Goal: Information Seeking & Learning: Learn about a topic

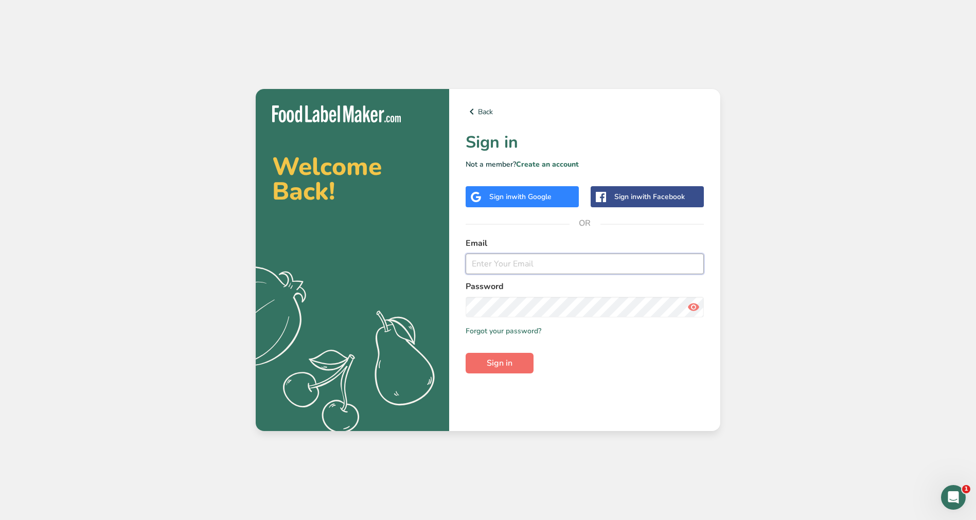
type input "[EMAIL_ADDRESS][DOMAIN_NAME]"
click at [497, 359] on span "Sign in" at bounding box center [500, 363] width 26 height 12
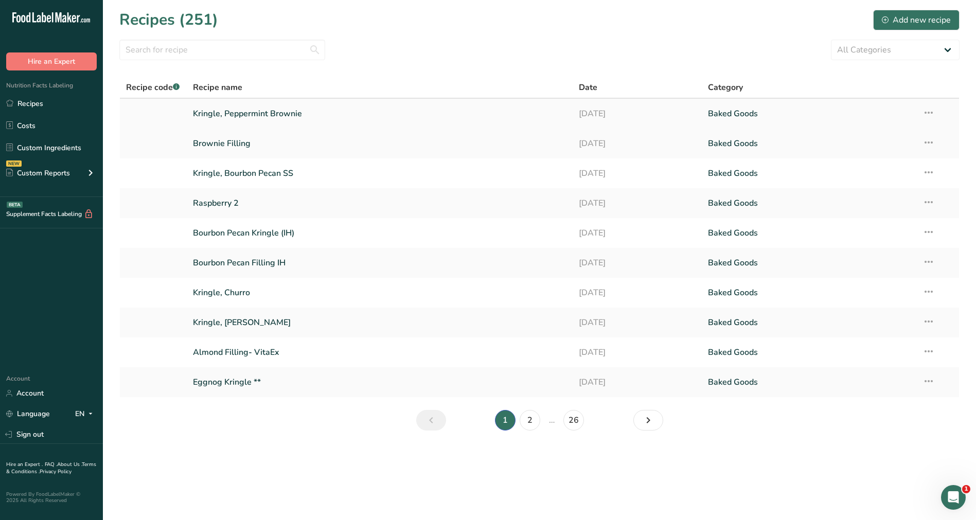
click at [295, 110] on link "Kringle, Peppermint Brownie" at bounding box center [380, 114] width 374 height 22
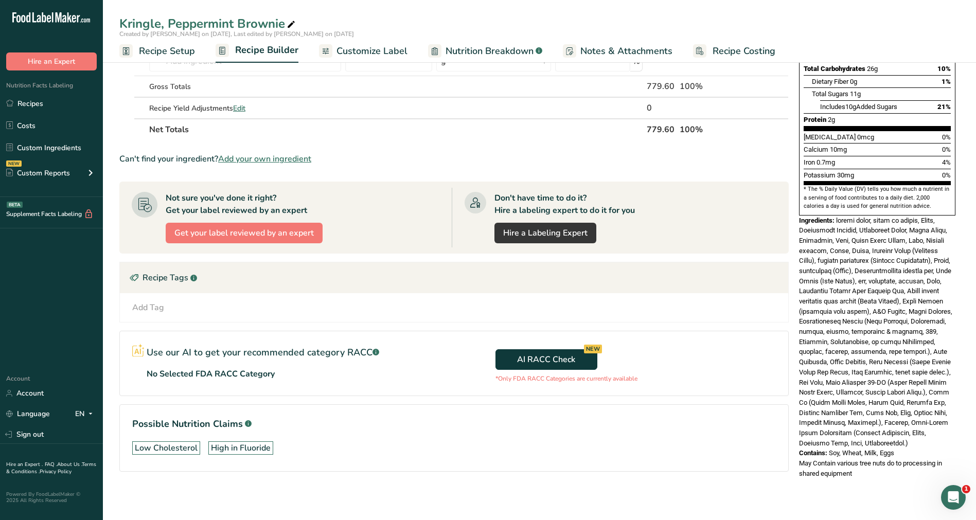
scroll to position [234, 0]
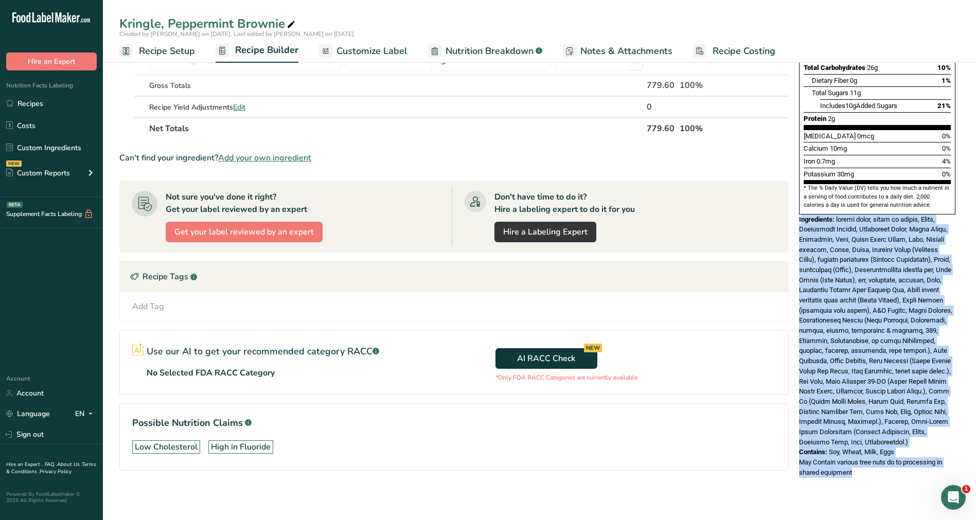
drag, startPoint x: 802, startPoint y: 197, endPoint x: 953, endPoint y: 445, distance: 290.3
click at [953, 445] on div "Nutrition Facts 11 Servings Per Container Serving Size 2.75" Slice (56g) Amount…" at bounding box center [877, 163] width 165 height 637
copy div "ngredients: baking chips, creme de menthe, Andes, Peppermint Extract, Granulate…"
click at [483, 52] on span "Nutrition Breakdown" at bounding box center [490, 51] width 88 height 14
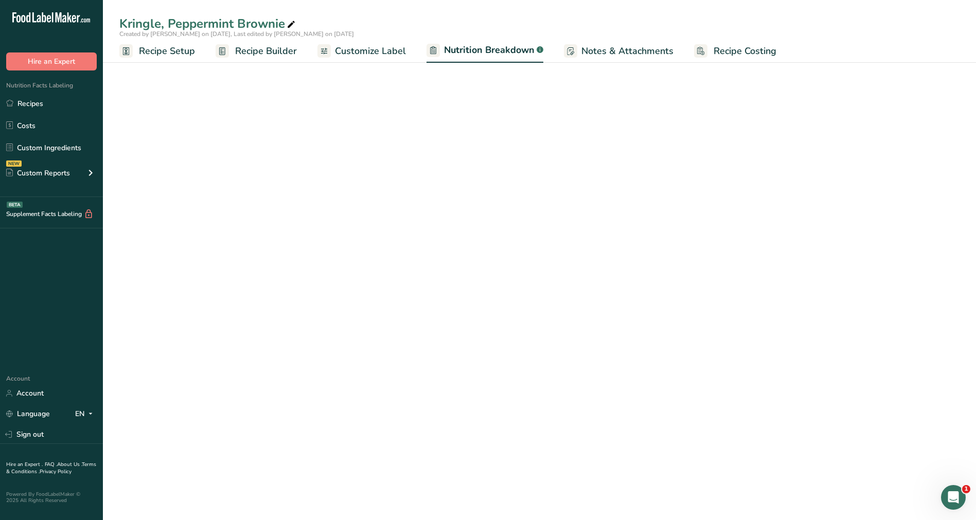
select select "Calories"
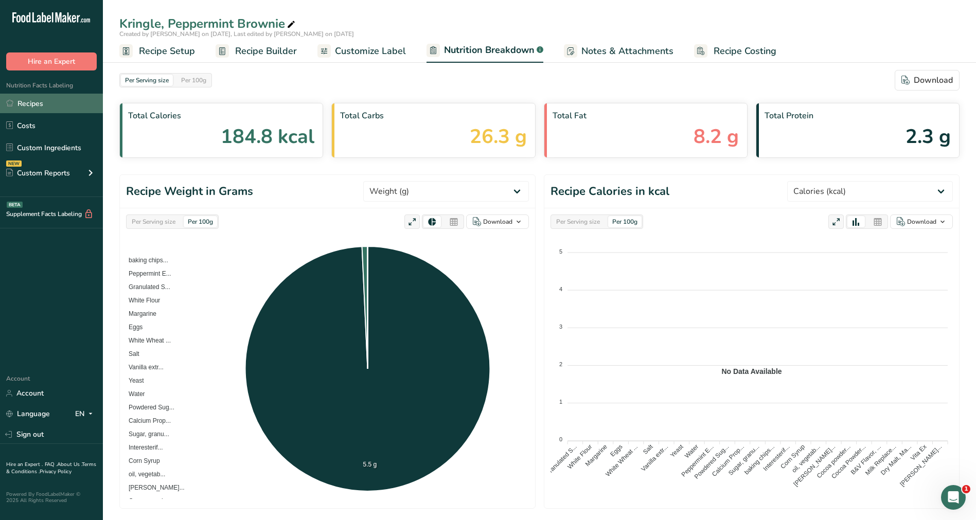
click at [54, 108] on link "Recipes" at bounding box center [51, 104] width 103 height 20
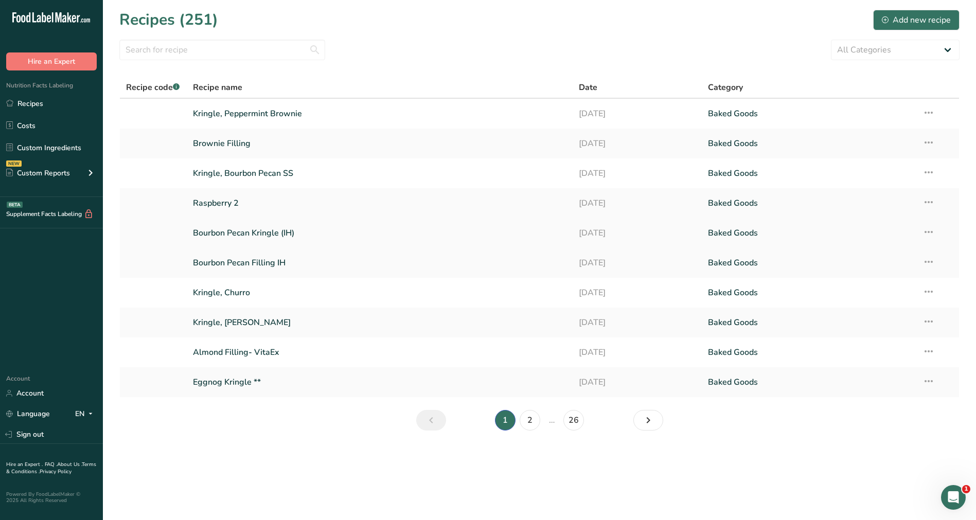
click at [287, 229] on link "Bourbon Pecan Kringle (IH)" at bounding box center [380, 233] width 374 height 22
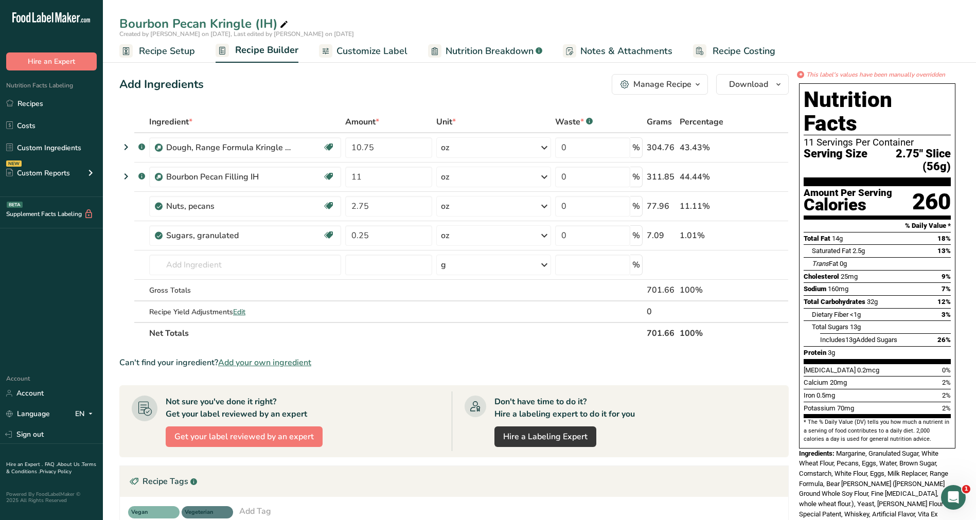
click at [511, 48] on span "Nutrition Breakdown" at bounding box center [490, 51] width 88 height 14
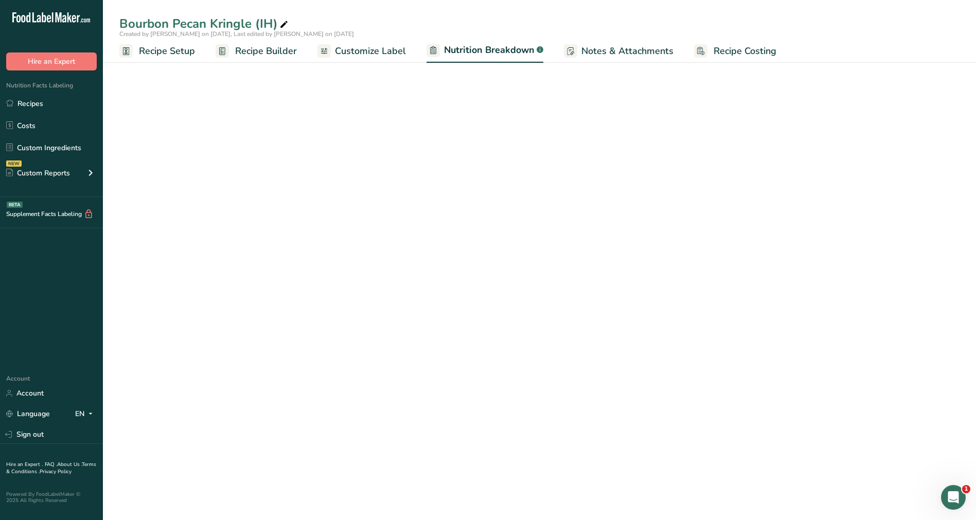
select select "Calories"
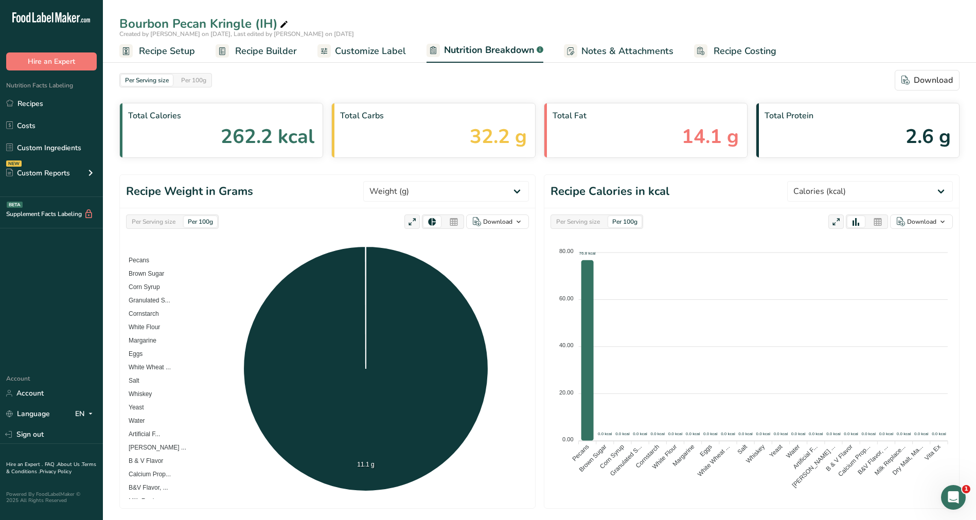
click at [171, 221] on div "Per Serving size" at bounding box center [154, 221] width 52 height 11
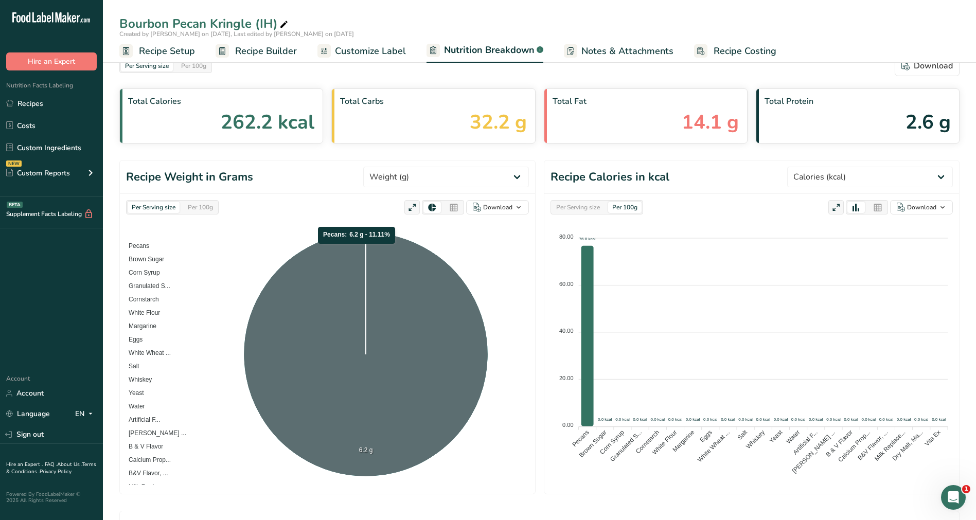
scroll to position [152, 0]
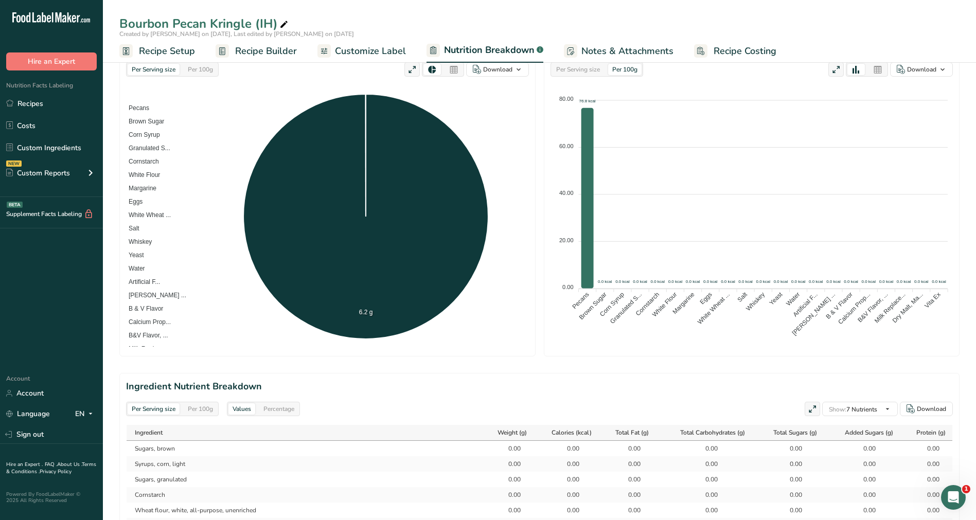
click at [283, 407] on div "Percentage" at bounding box center [278, 409] width 39 height 11
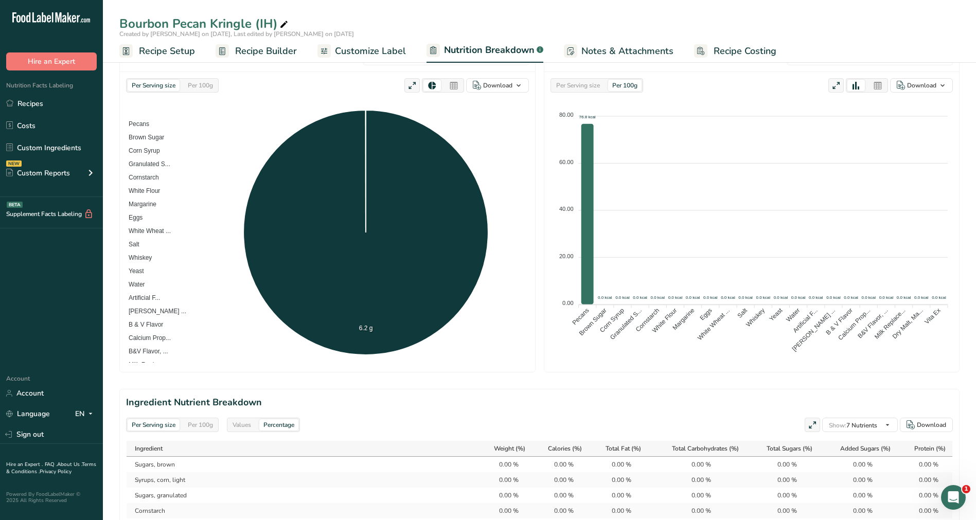
scroll to position [0, 0]
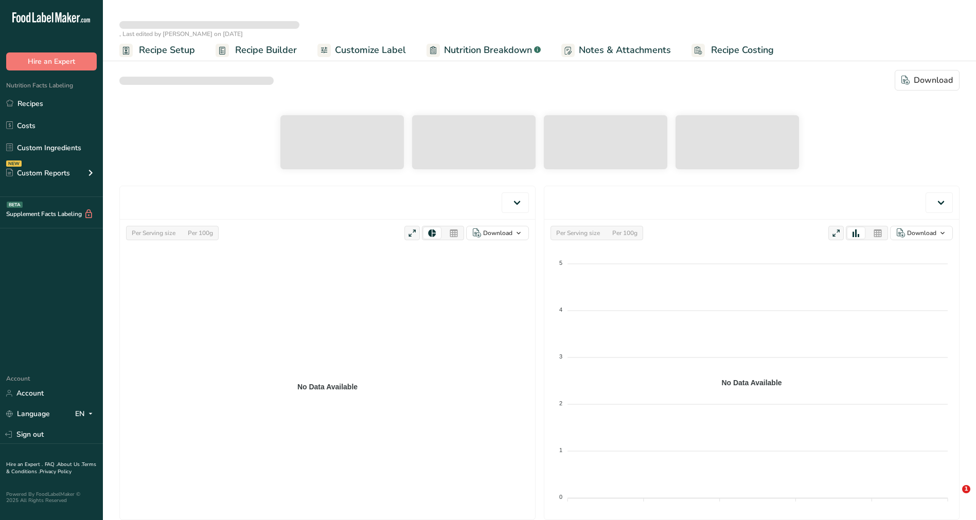
select select "Calories"
